Goal: Obtain resource: Obtain resource

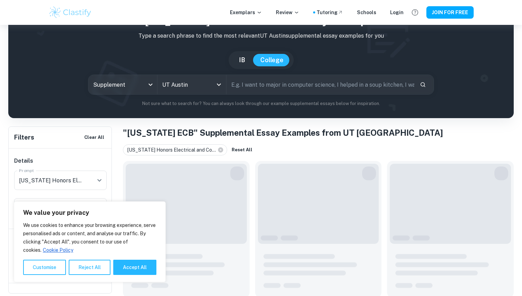
scroll to position [25, 0]
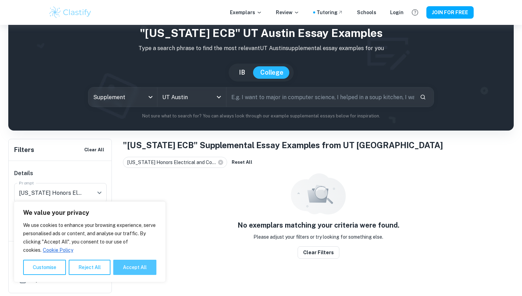
click at [134, 260] on button "Accept All" at bounding box center [134, 266] width 43 height 15
checkbox input "true"
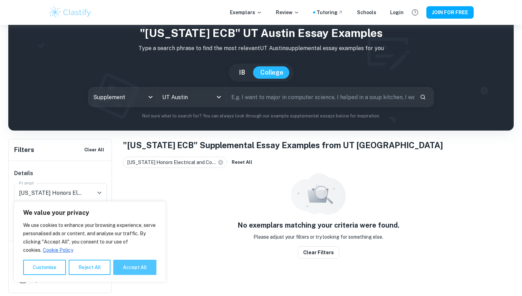
checkbox input "true"
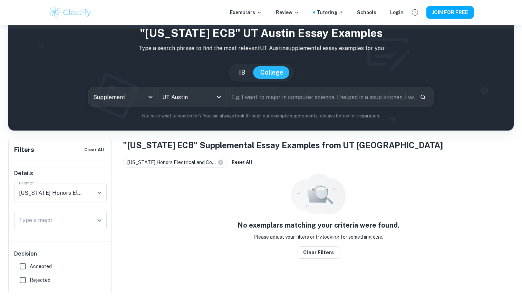
click at [144, 164] on span "[US_STATE] Honors Electrical and Co..." at bounding box center [172, 162] width 91 height 8
click at [162, 163] on span "[US_STATE] Honors Electrical and Co..." at bounding box center [172, 162] width 91 height 8
